Goal: Book appointment/travel/reservation

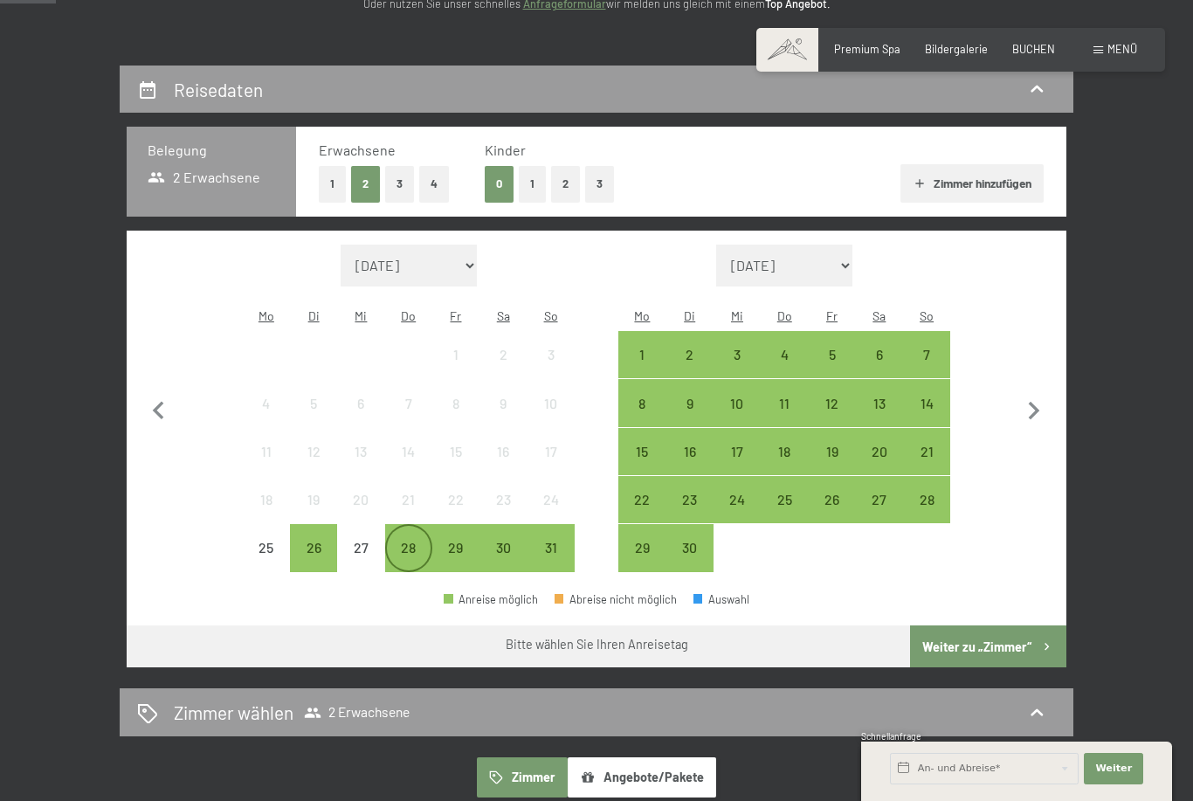
click at [418, 541] on div "28" at bounding box center [409, 563] width 44 height 44
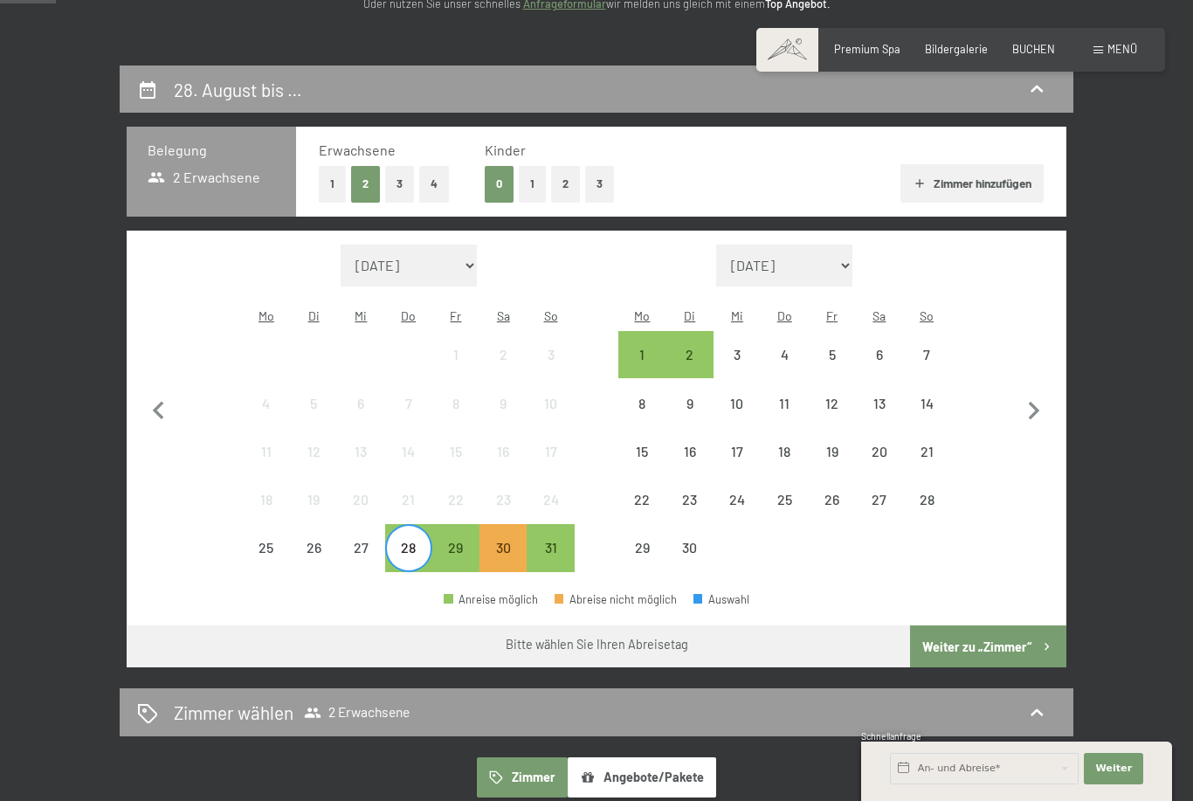
click at [712, 331] on div "2" at bounding box center [689, 354] width 47 height 47
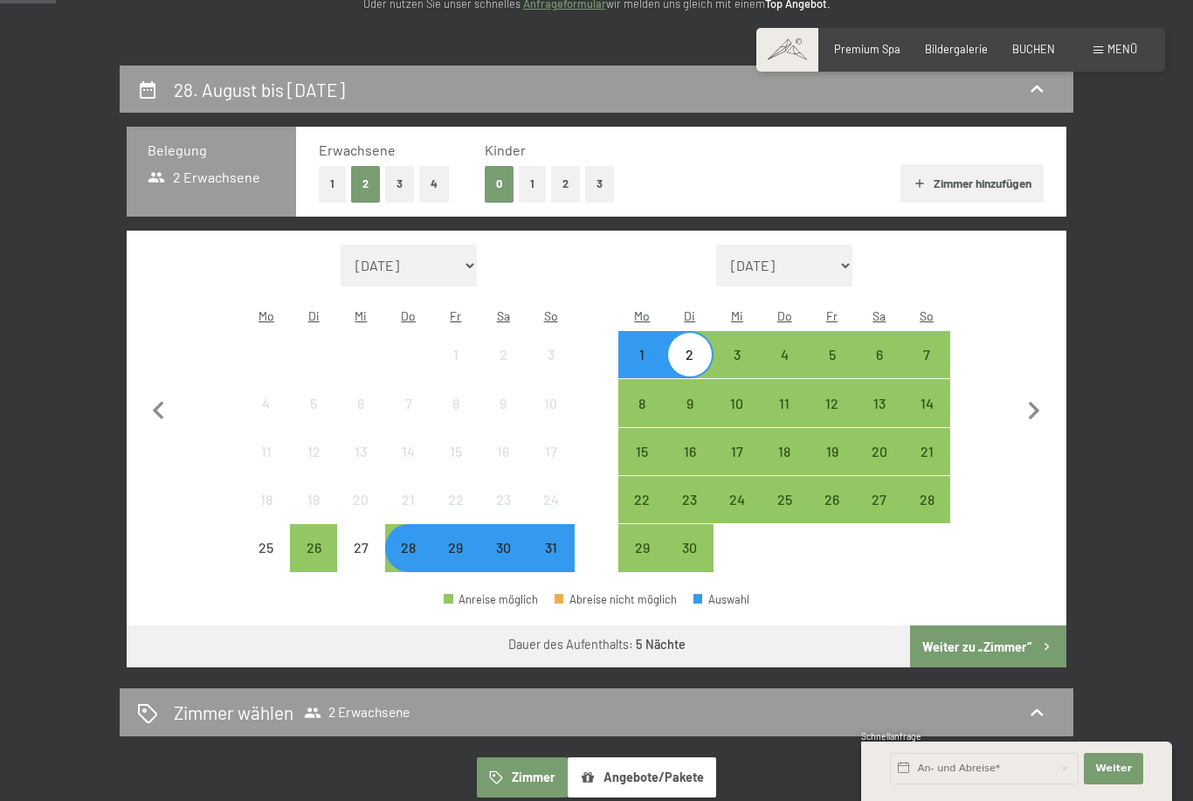
click at [570, 181] on button "2" at bounding box center [565, 184] width 29 height 36
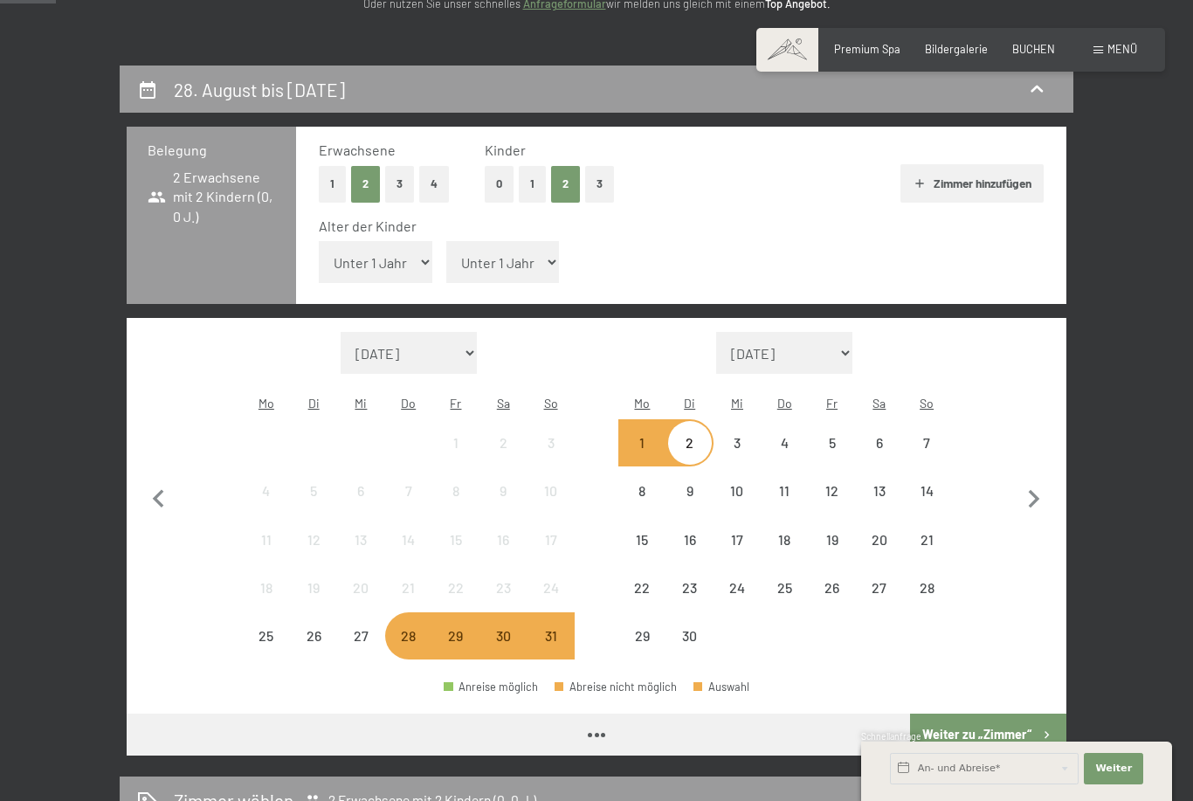
click at [503, 261] on select "Unter 1 Jahr 1 Jahr 2 Jahre 3 Jahre 4 Jahre 5 Jahre 6 Jahre 7 Jahre 8 Jahre 9 J…" at bounding box center [503, 262] width 114 height 42
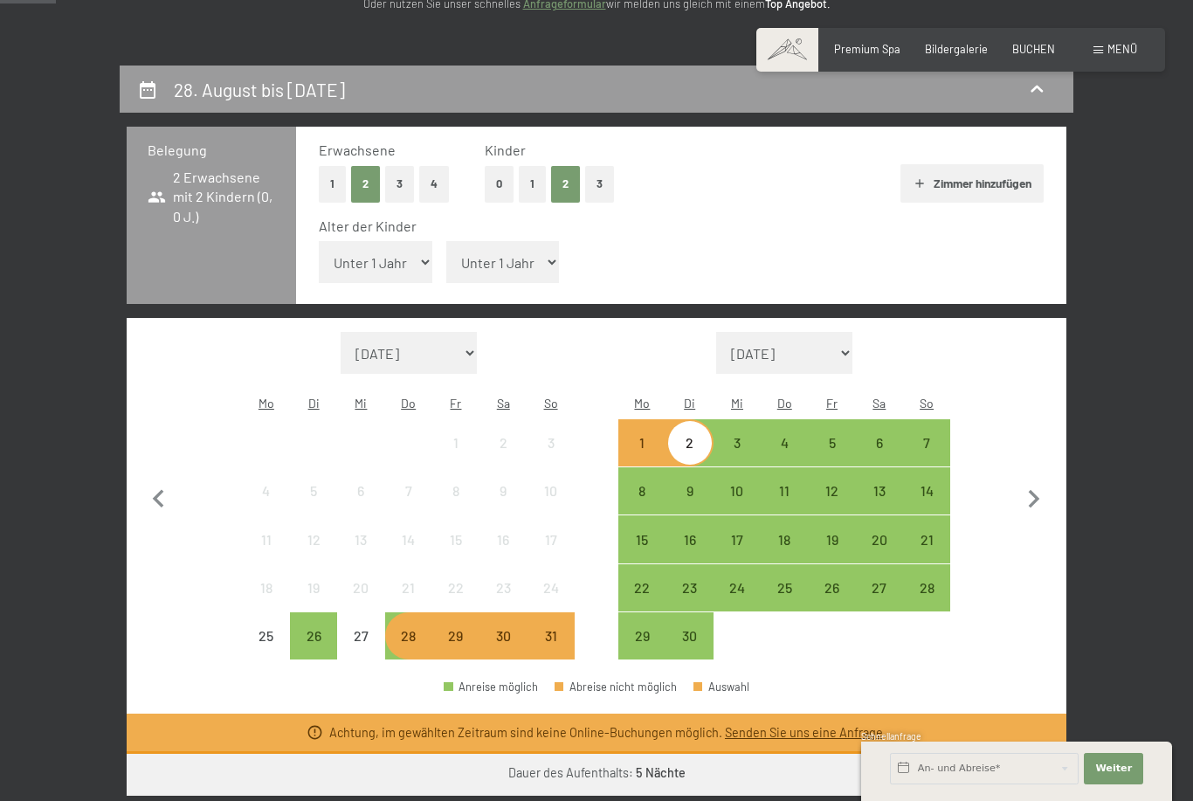
select select "8"
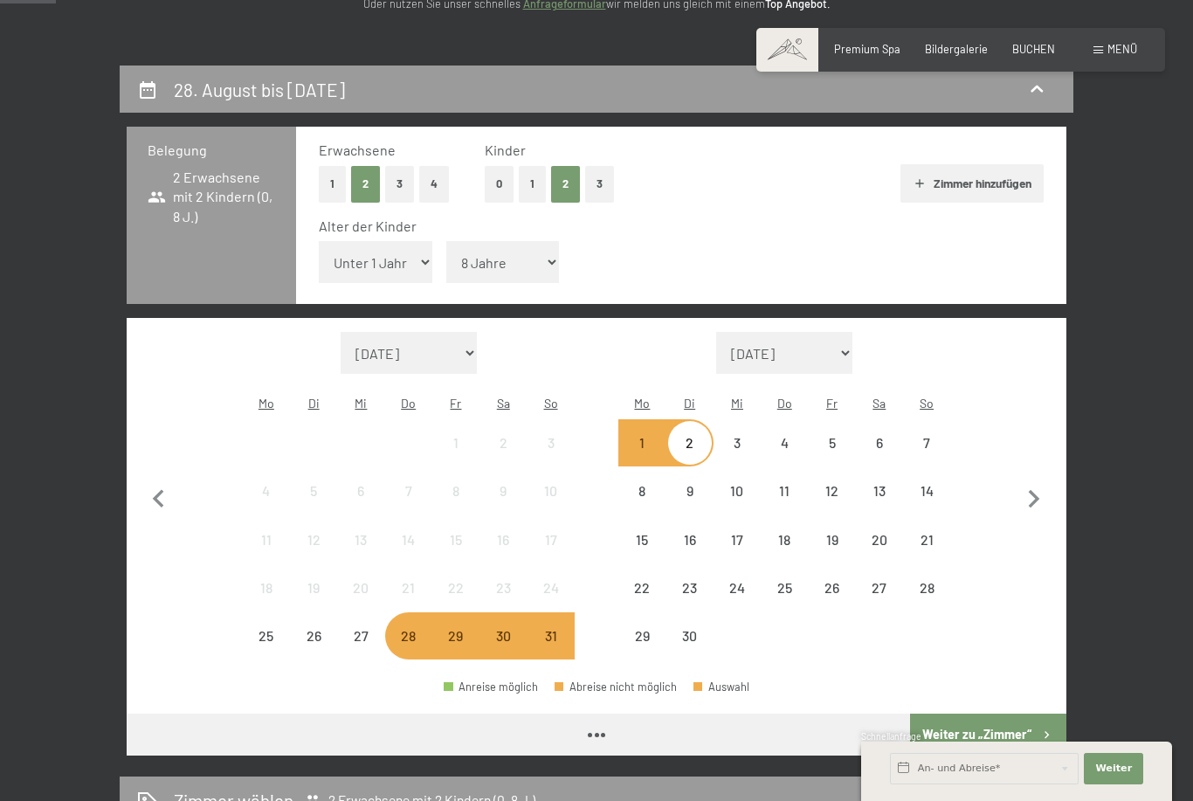
click at [392, 253] on select "Unter 1 Jahr 1 Jahr 2 Jahre 3 Jahre 4 Jahre 5 Jahre 6 Jahre 7 Jahre 8 Jahre 9 J…" at bounding box center [376, 262] width 114 height 42
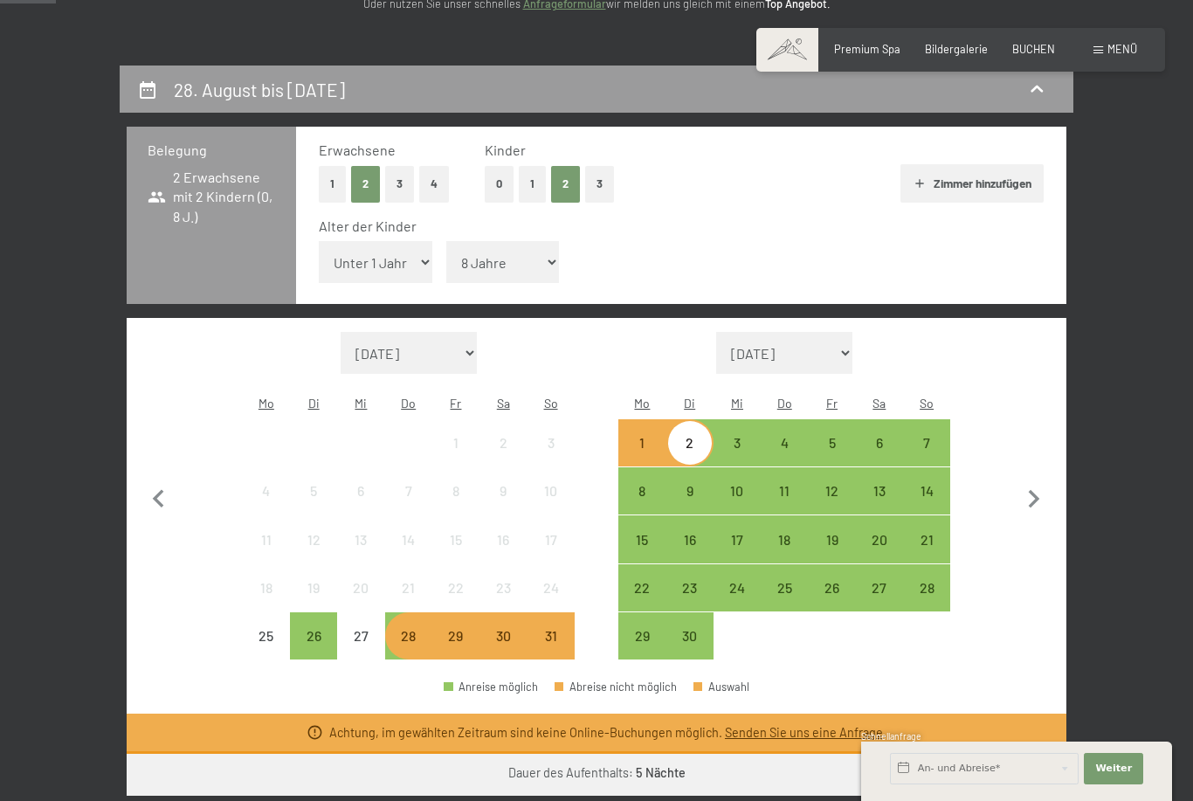
click at [399, 248] on select "Unter 1 Jahr 1 Jahr 2 Jahre 3 Jahre 4 Jahre 5 Jahre 6 Jahre 7 Jahre 8 Jahre 9 J…" at bounding box center [376, 262] width 114 height 42
select select "2"
click at [1023, 754] on button "Weiter zu „Zimmer“" at bounding box center [988, 775] width 156 height 42
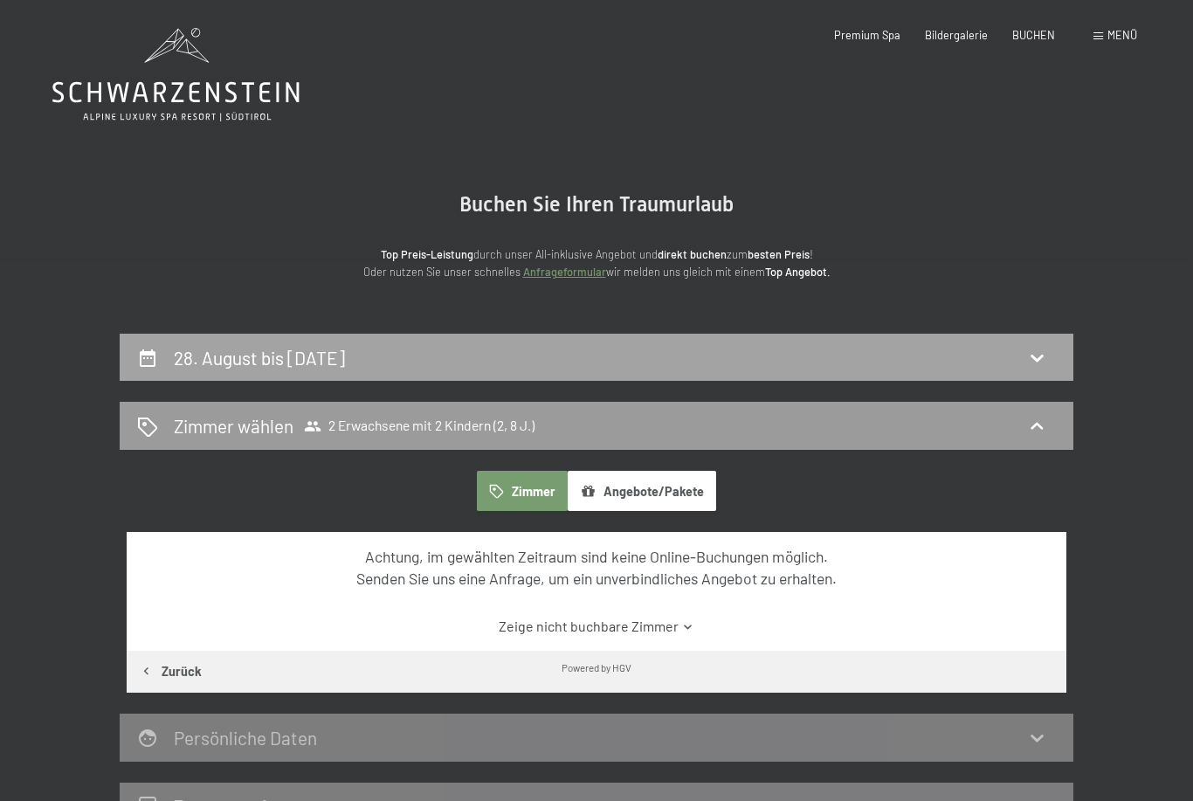
click at [1050, 365] on div "28. August bis [DATE]" at bounding box center [596, 357] width 919 height 25
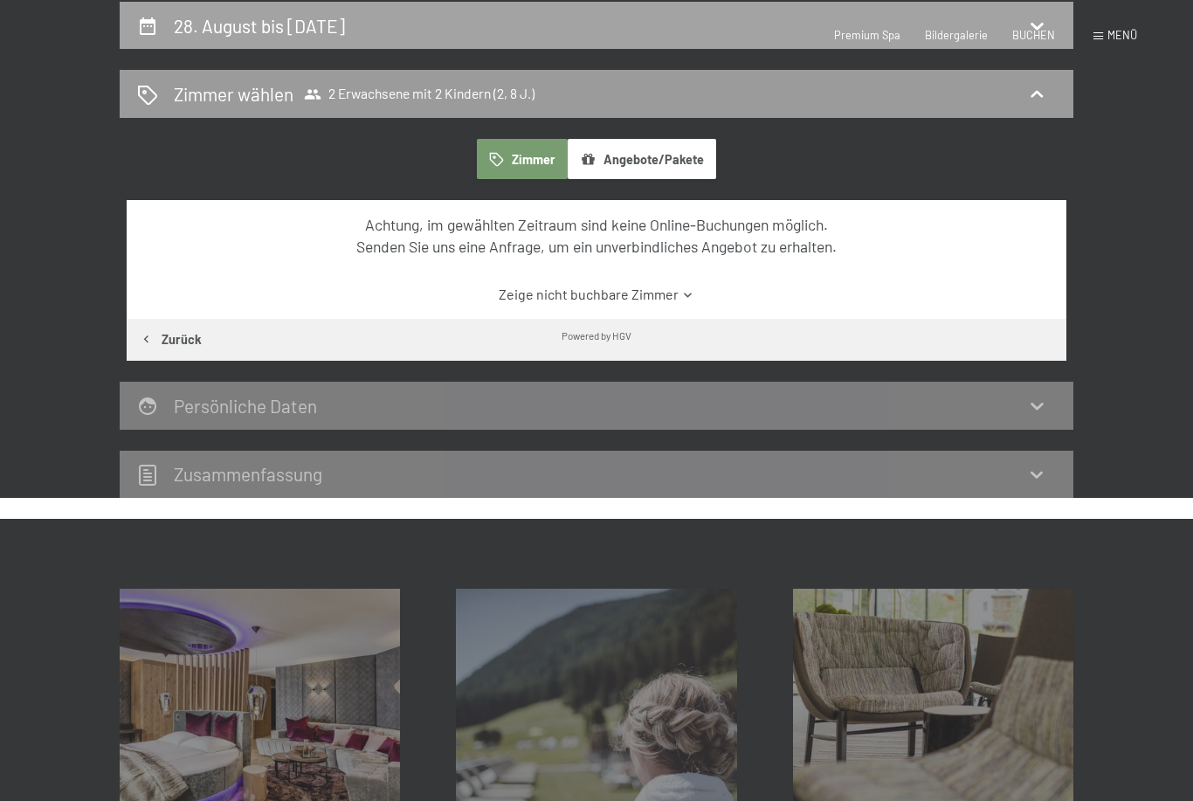
select select "2"
select select "8"
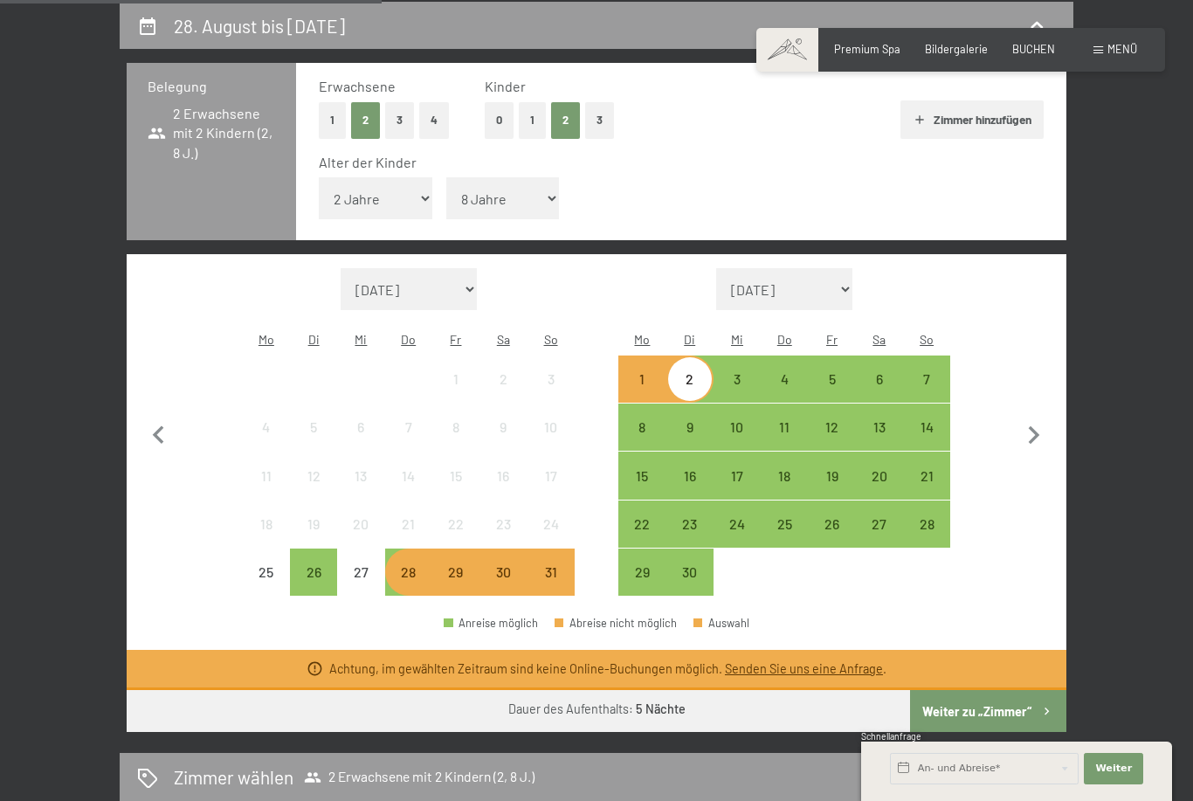
click at [523, 550] on div "30" at bounding box center [503, 572] width 44 height 44
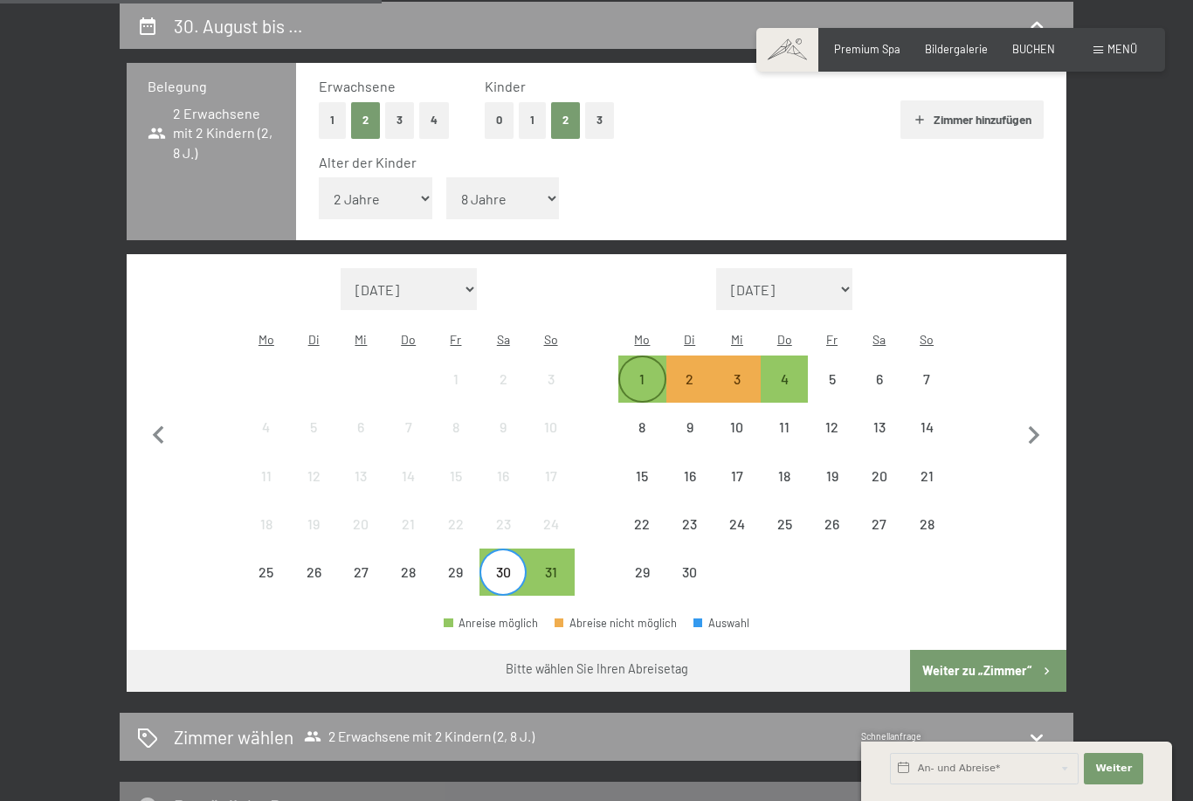
click at [652, 372] on div "1" at bounding box center [642, 394] width 44 height 44
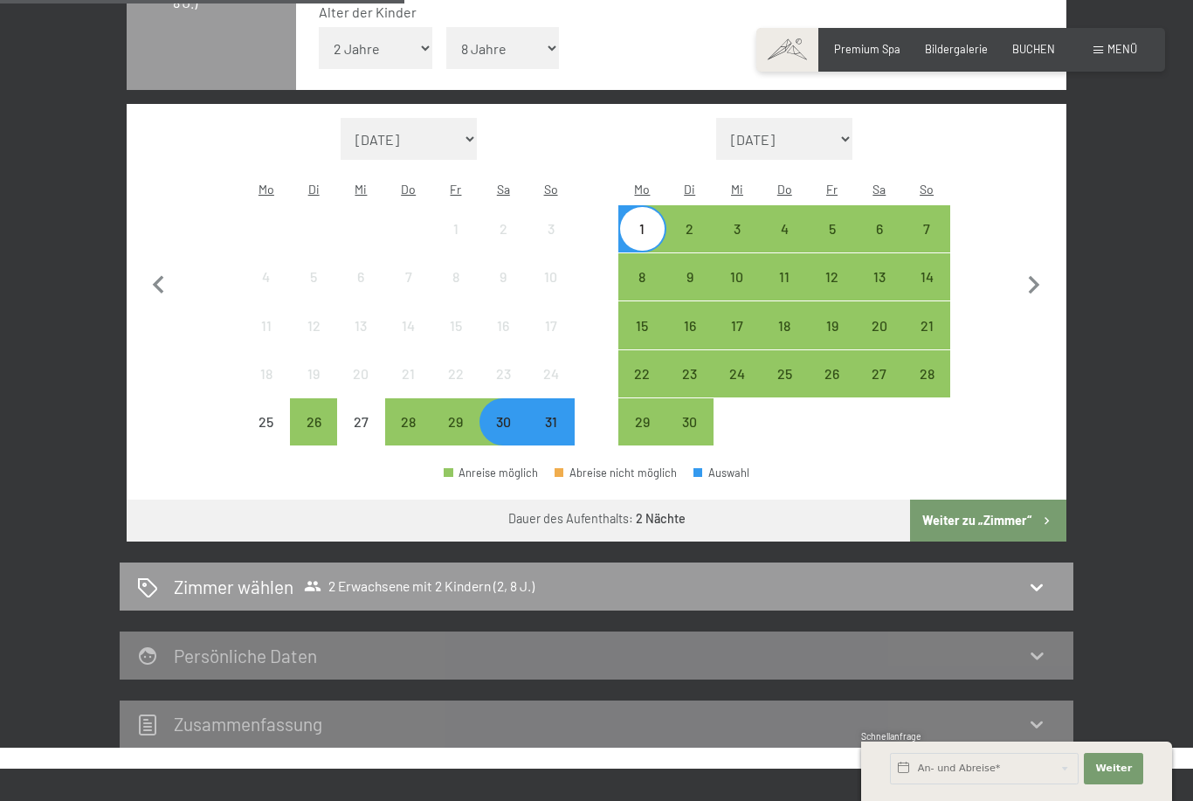
click at [1038, 500] on button "Weiter zu „Zimmer“" at bounding box center [988, 521] width 156 height 42
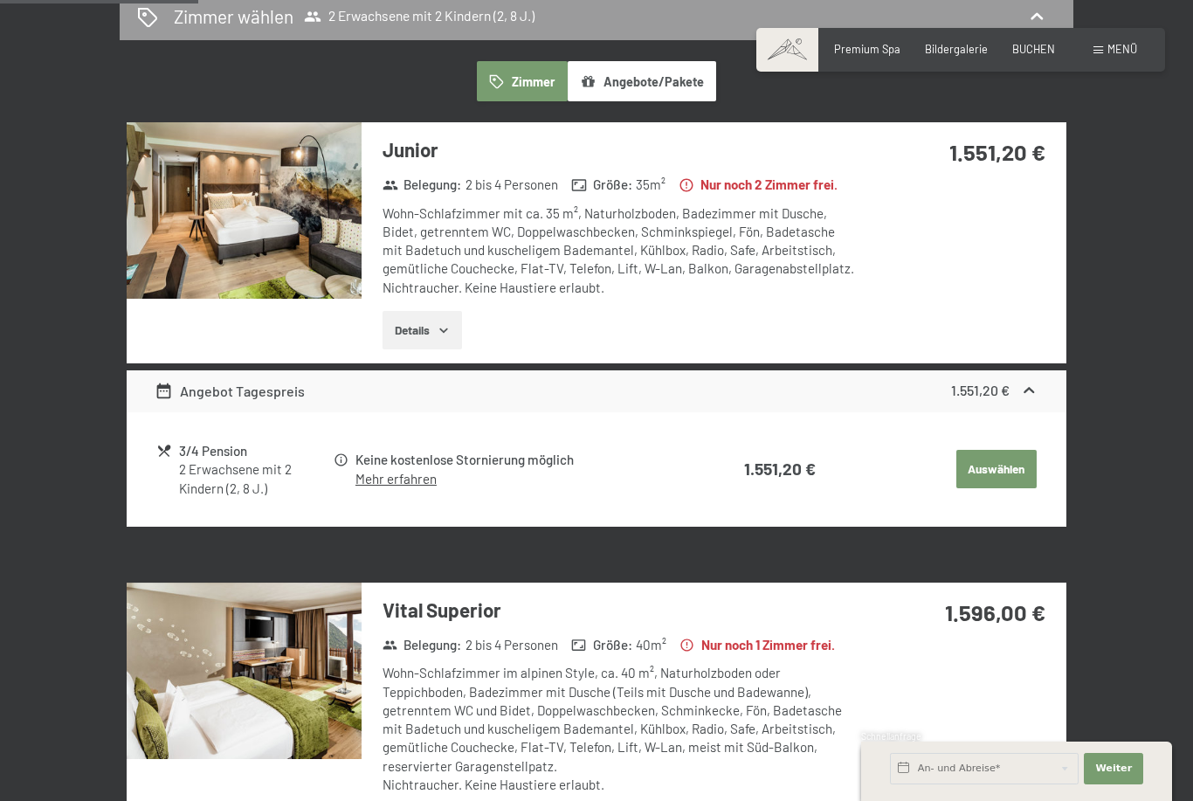
scroll to position [334, 0]
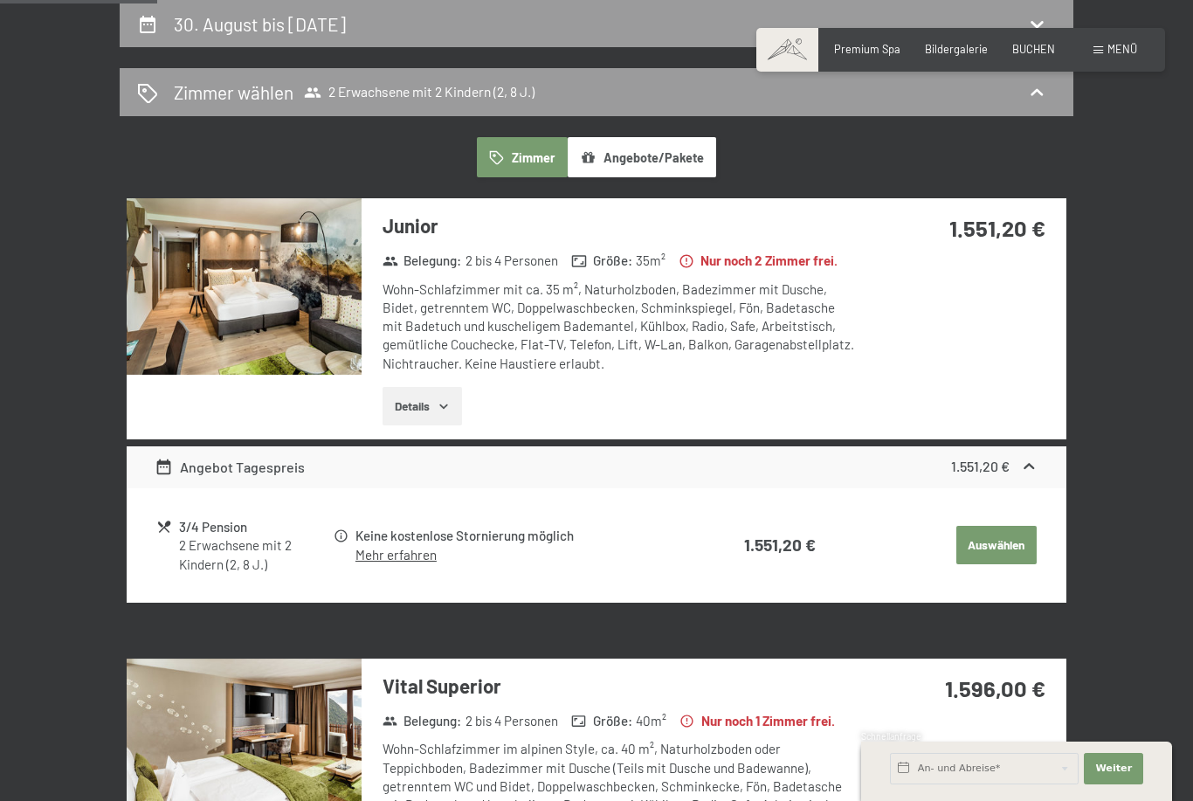
click at [241, 296] on img at bounding box center [244, 286] width 235 height 176
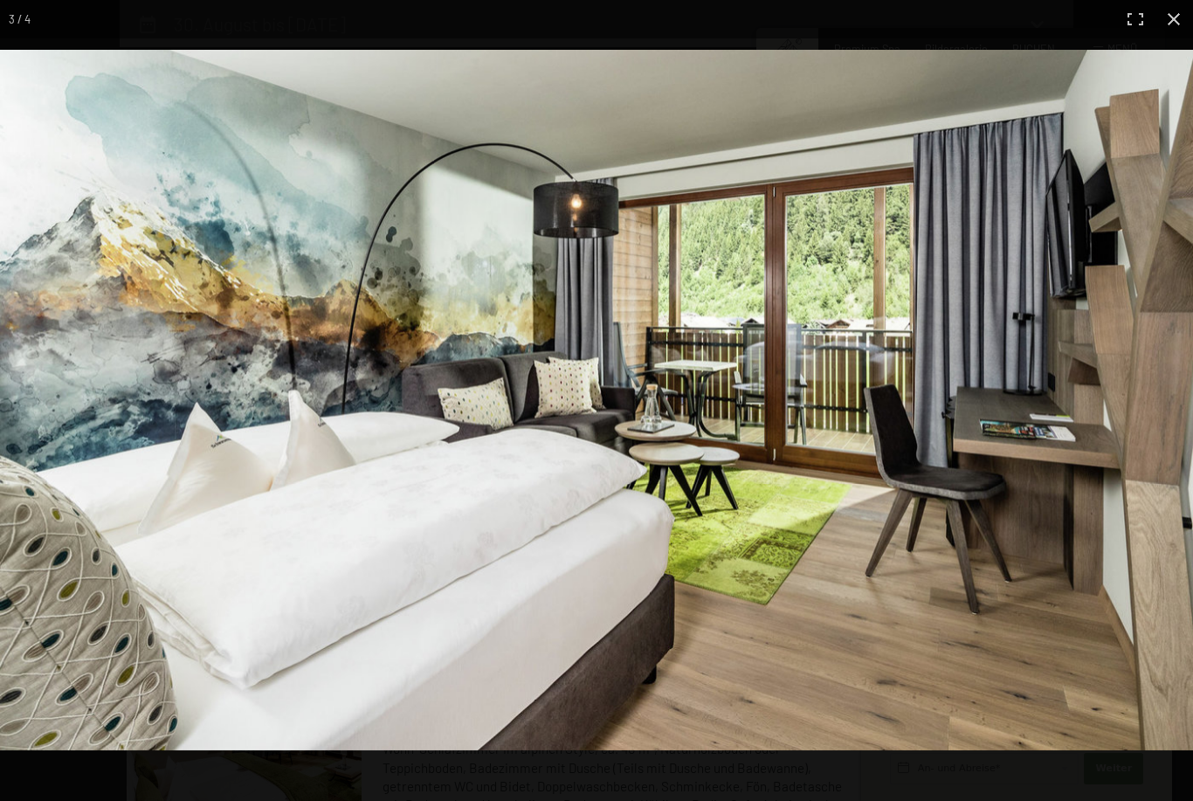
scroll to position [0, 0]
click at [89, 414] on img at bounding box center [596, 400] width 1193 height 700
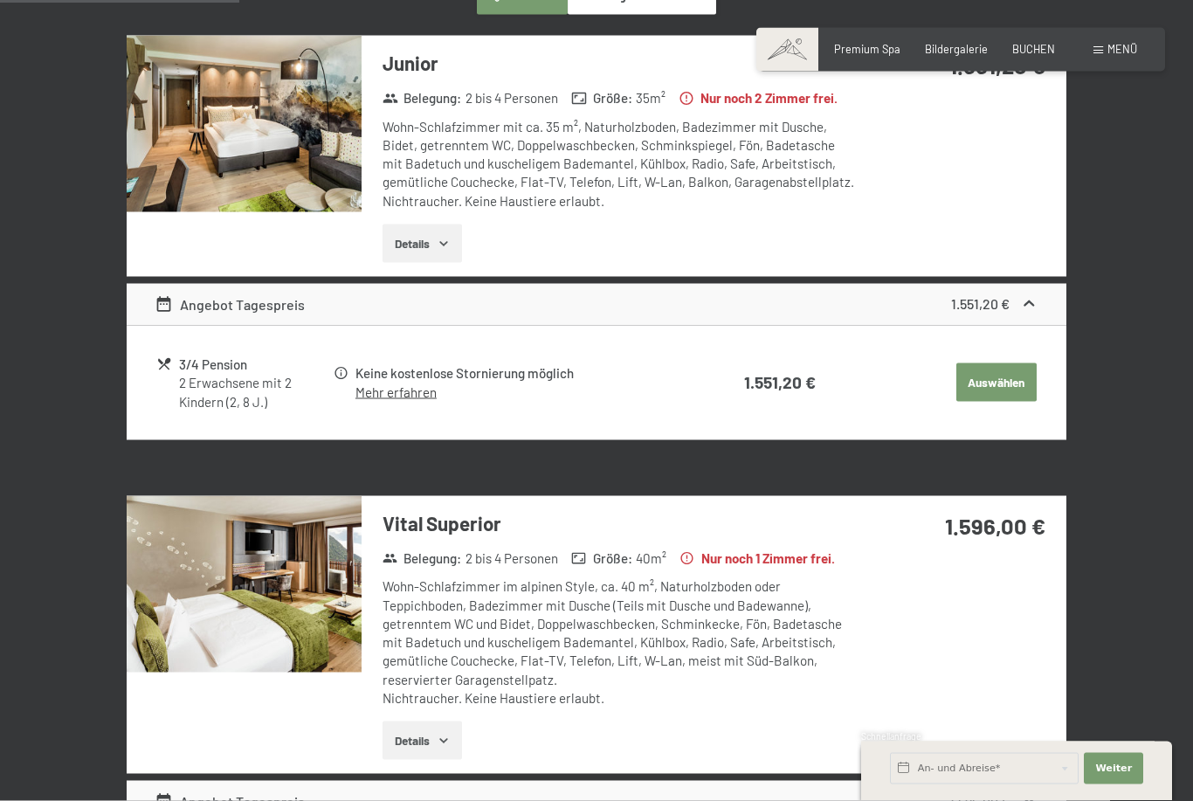
click at [225, 594] on img at bounding box center [244, 584] width 235 height 176
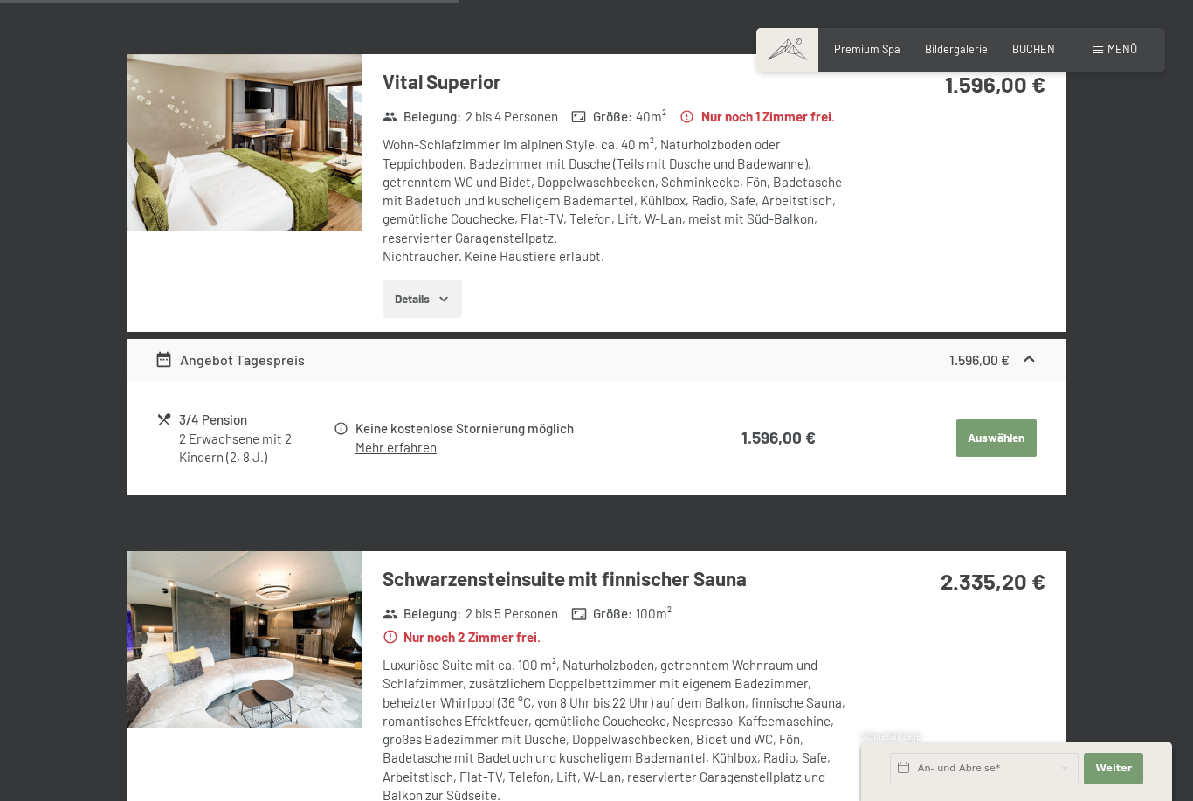
scroll to position [1189, 0]
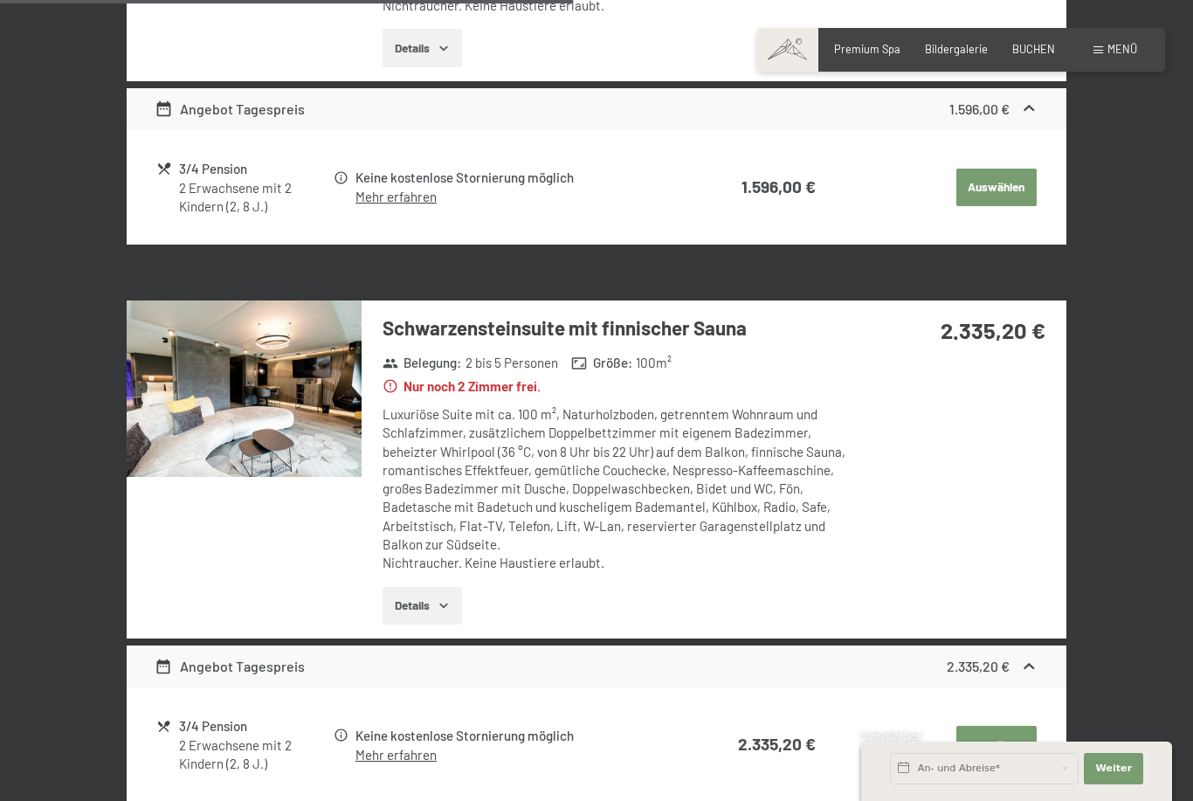
click at [209, 451] on img at bounding box center [244, 388] width 235 height 176
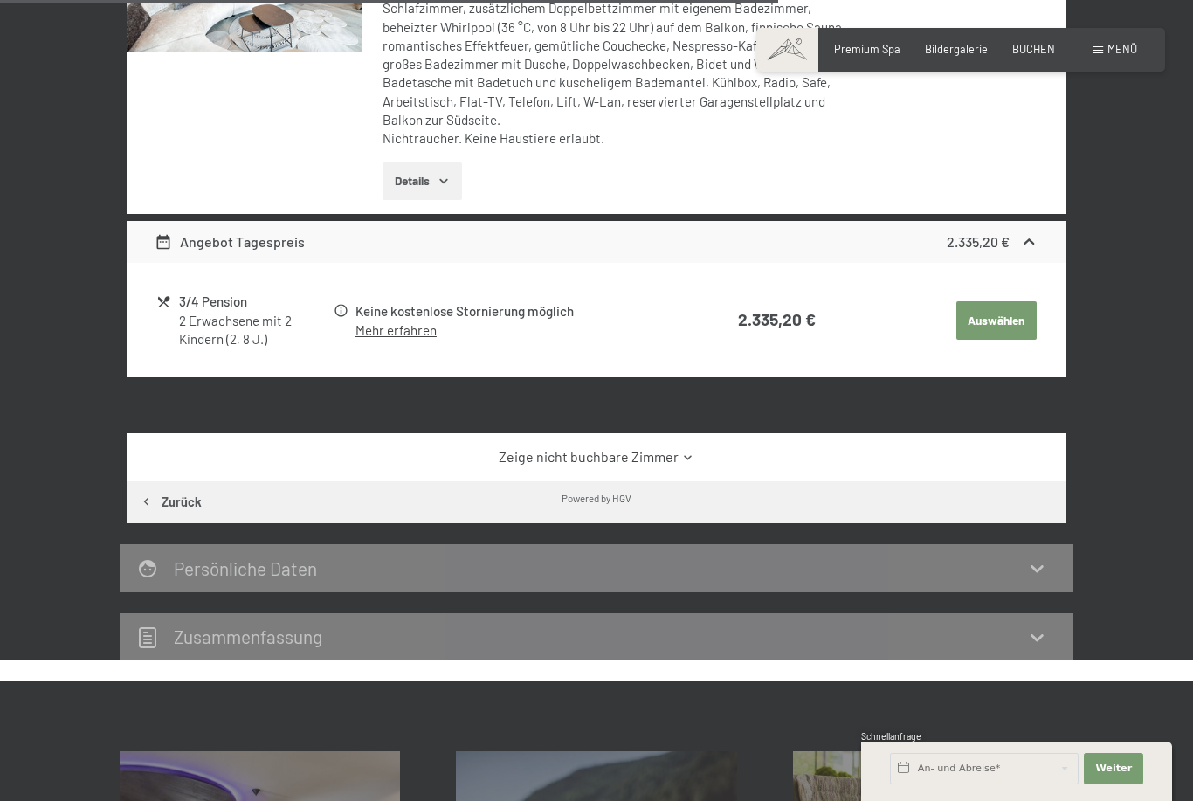
scroll to position [1612, 0]
